Goal: Communication & Community: Ask a question

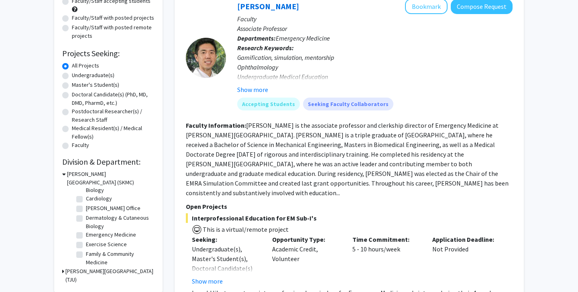
scroll to position [26, 0]
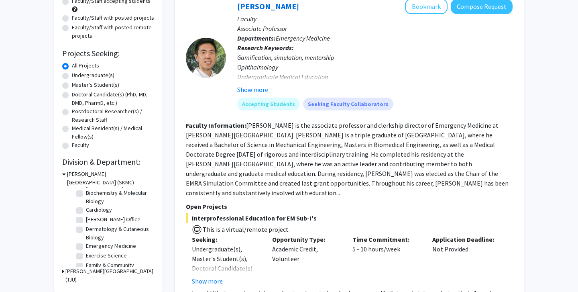
click at [80, 227] on fg-checkbox "Dermatology & Cutaneous Biology Dermatology & Cutaneous Biology" at bounding box center [114, 233] width 76 height 17
click at [86, 232] on label "Dermatology & Cutaneous Biology" at bounding box center [119, 233] width 67 height 17
click at [86, 230] on input "Dermatology & Cutaneous Biology" at bounding box center [88, 227] width 5 height 5
checkbox input "true"
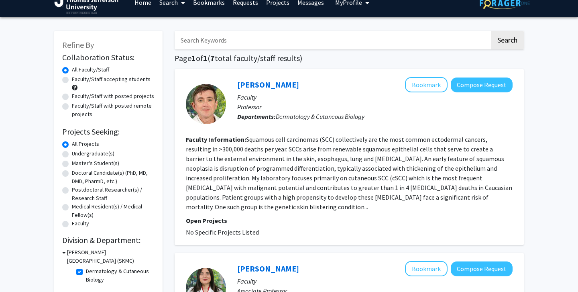
scroll to position [12, 0]
click at [257, 89] on link "[PERSON_NAME]" at bounding box center [268, 85] width 62 height 10
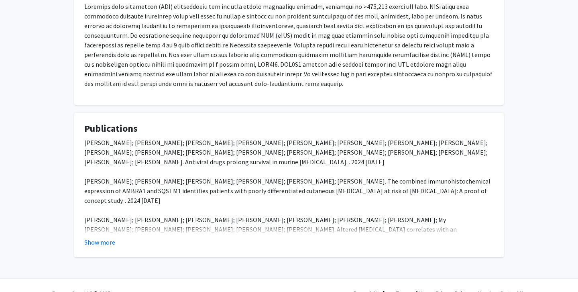
scroll to position [156, 0]
click at [103, 244] on button "Show more" at bounding box center [99, 242] width 31 height 10
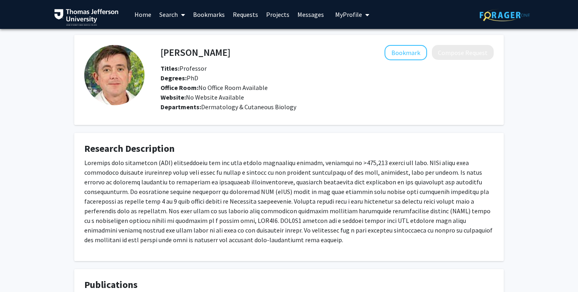
scroll to position [0, 0]
click at [398, 54] on button "Bookmark" at bounding box center [405, 52] width 43 height 15
click at [381, 54] on button "Remove Bookmark" at bounding box center [394, 52] width 66 height 15
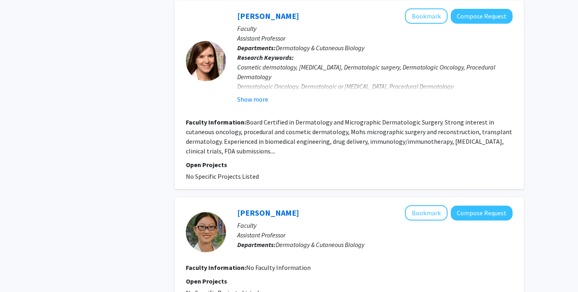
scroll to position [377, 0]
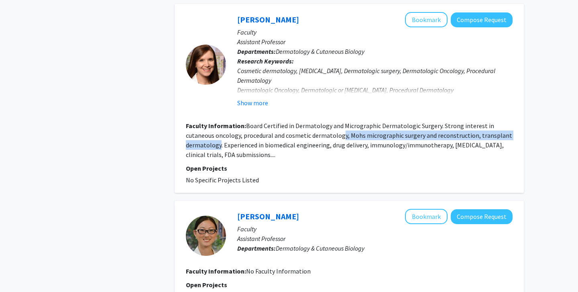
drag, startPoint x: 342, startPoint y: 126, endPoint x: 221, endPoint y: 135, distance: 121.9
click at [221, 135] on fg-read-more "Board Certified in Dermatology and Micrographic Dermatologic Surgery. Strong in…" at bounding box center [349, 140] width 326 height 37
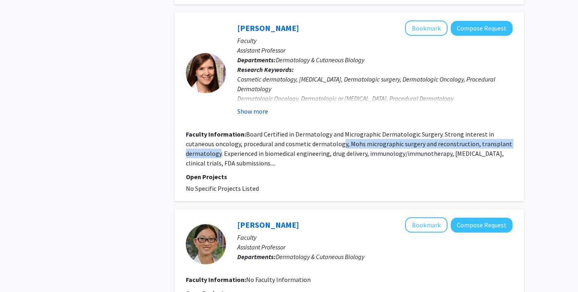
click at [253, 106] on button "Show more" at bounding box center [252, 111] width 31 height 10
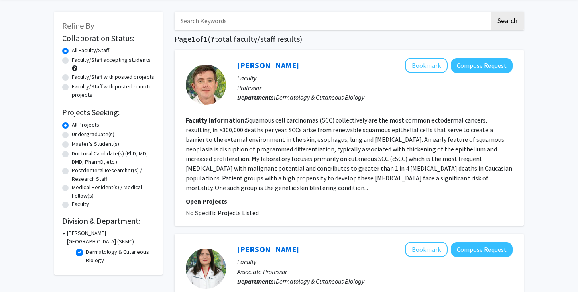
scroll to position [32, 0]
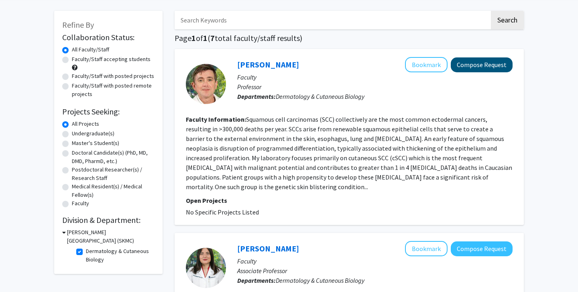
click at [482, 71] on button "Compose Request" at bounding box center [482, 64] width 62 height 15
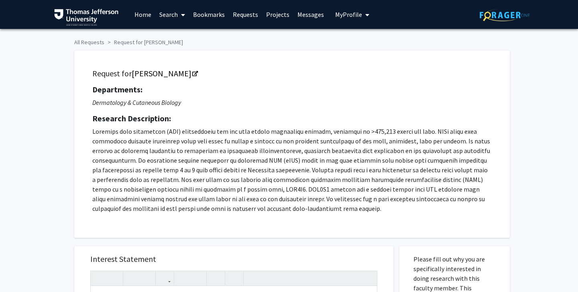
click at [340, 15] on span "My Profile" at bounding box center [348, 14] width 27 height 8
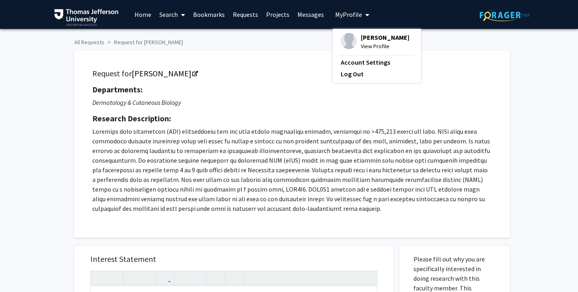
click at [361, 40] on span "[PERSON_NAME]" at bounding box center [385, 37] width 49 height 9
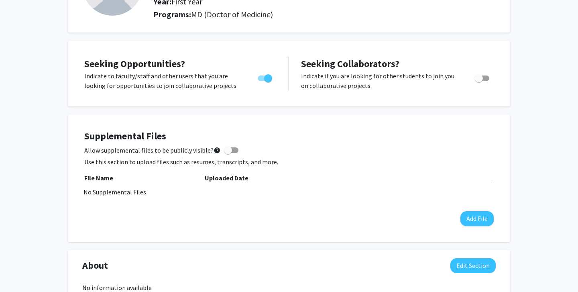
scroll to position [97, 0]
